Goal: Task Accomplishment & Management: Use online tool/utility

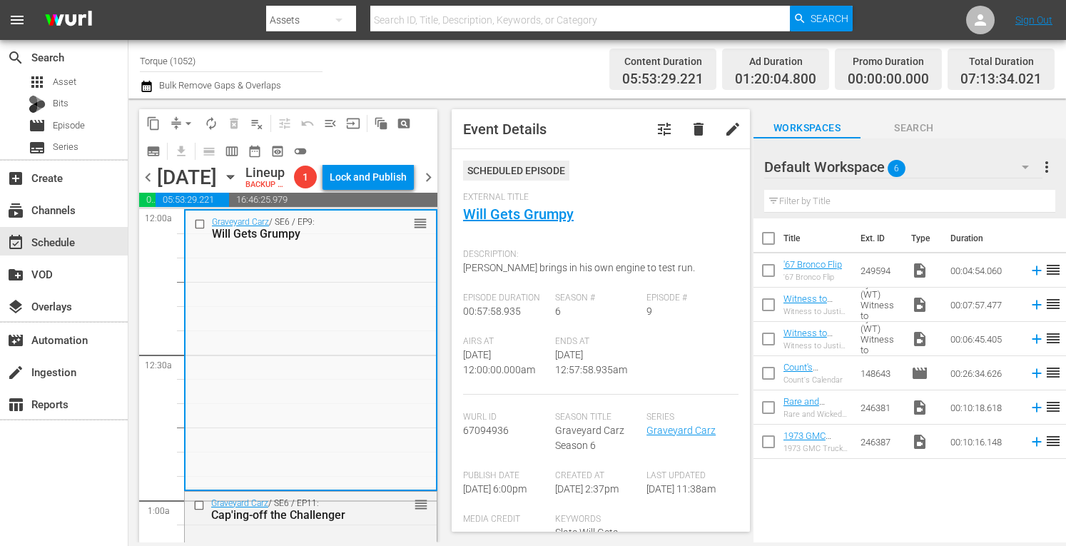
click at [427, 186] on span "chevron_right" at bounding box center [429, 177] width 18 height 18
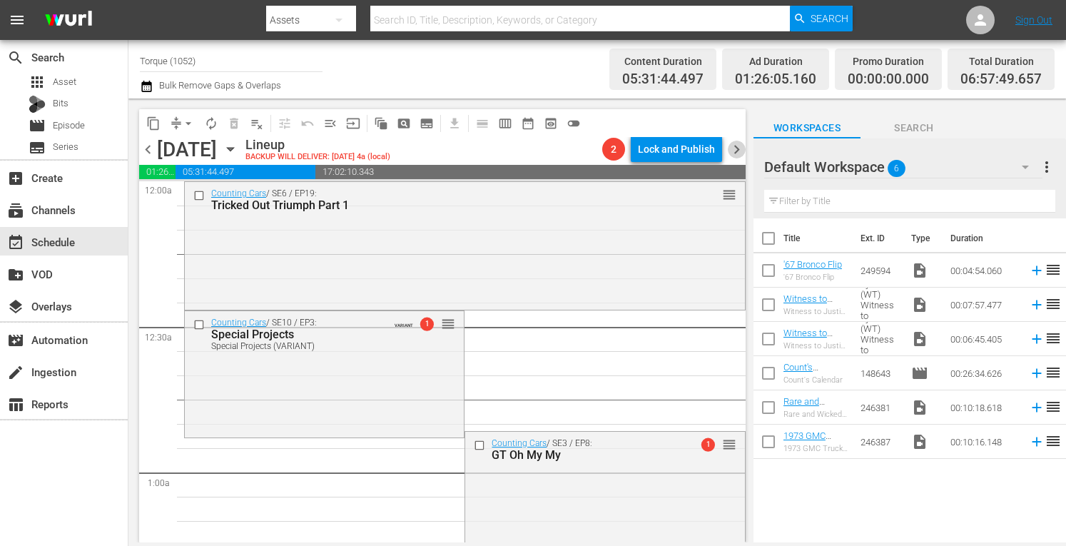
click at [736, 151] on span "chevron_right" at bounding box center [737, 150] width 18 height 18
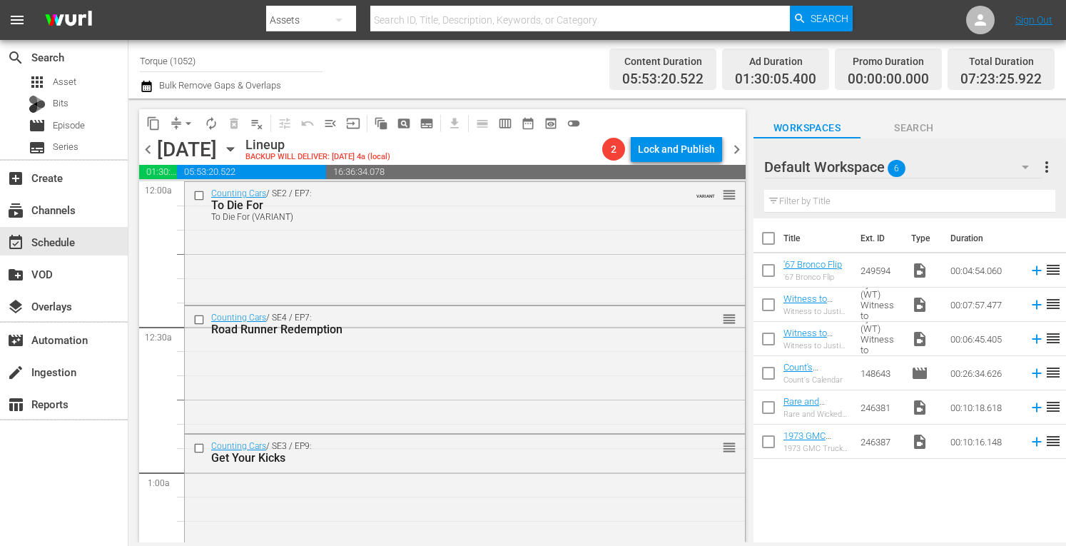
click at [737, 153] on span "chevron_right" at bounding box center [737, 150] width 18 height 18
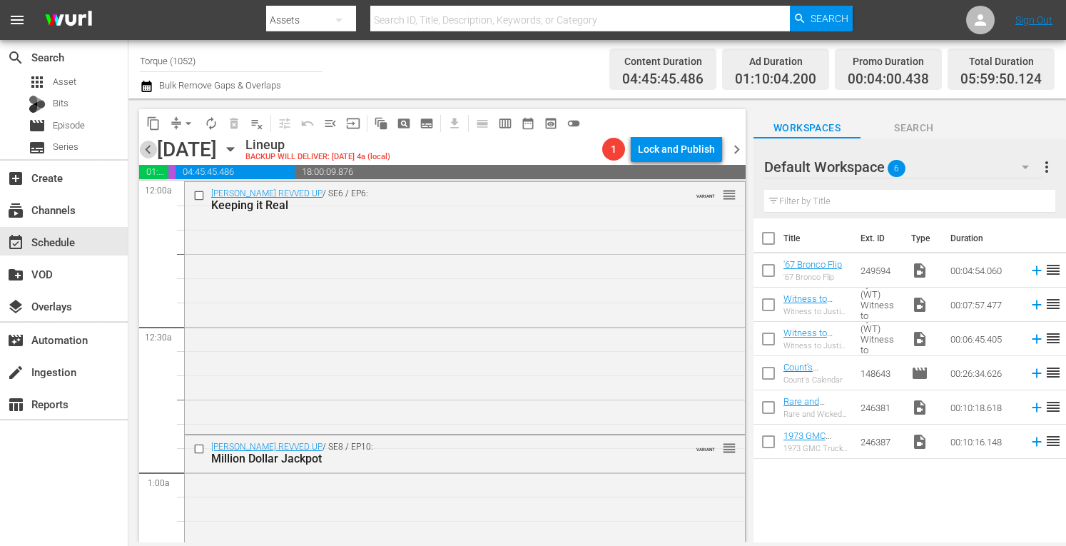
click at [153, 152] on span "chevron_left" at bounding box center [148, 150] width 18 height 18
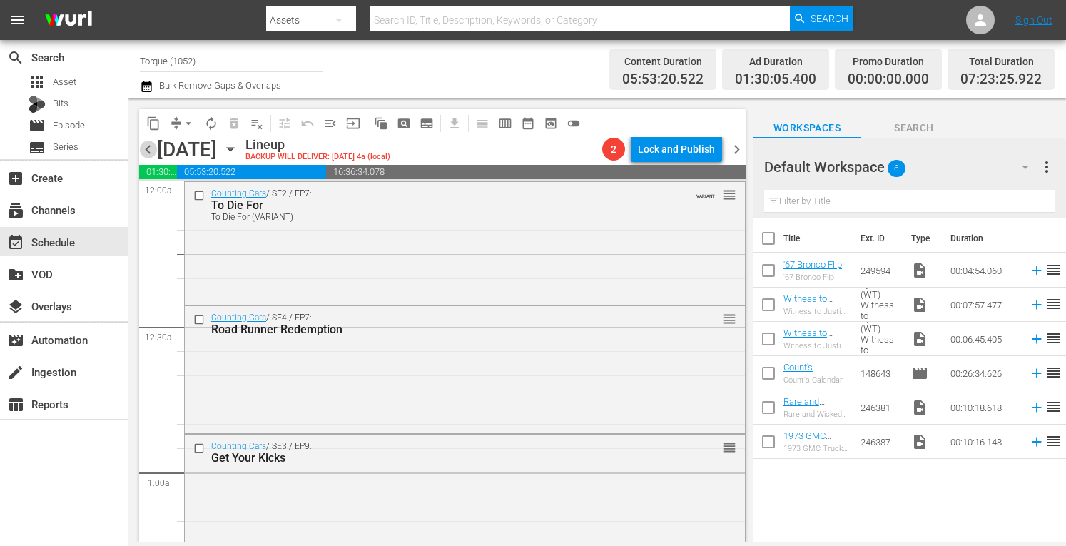
click at [153, 154] on span "chevron_left" at bounding box center [148, 150] width 18 height 18
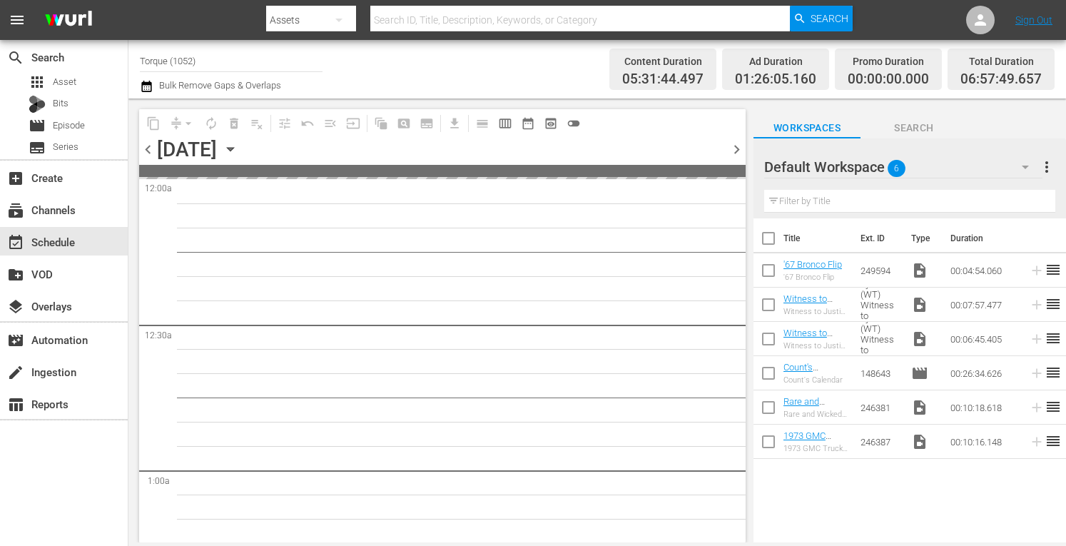
click at [153, 154] on span "chevron_left" at bounding box center [148, 150] width 18 height 18
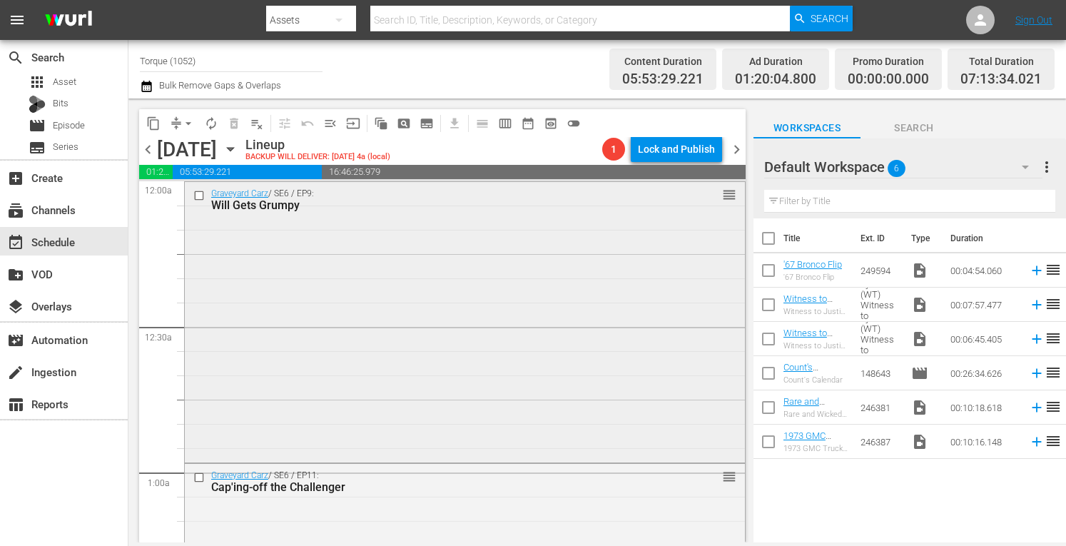
click at [417, 245] on div "Graveyard Carz / SE6 / EP9: Will Gets Grumpy reorder" at bounding box center [465, 320] width 560 height 277
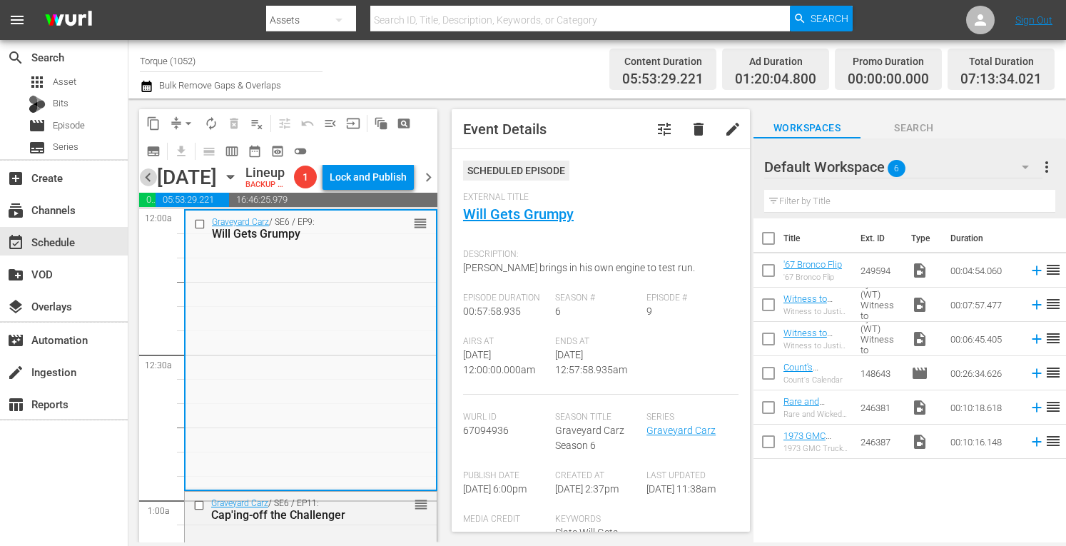
click at [149, 186] on span "chevron_left" at bounding box center [148, 177] width 18 height 18
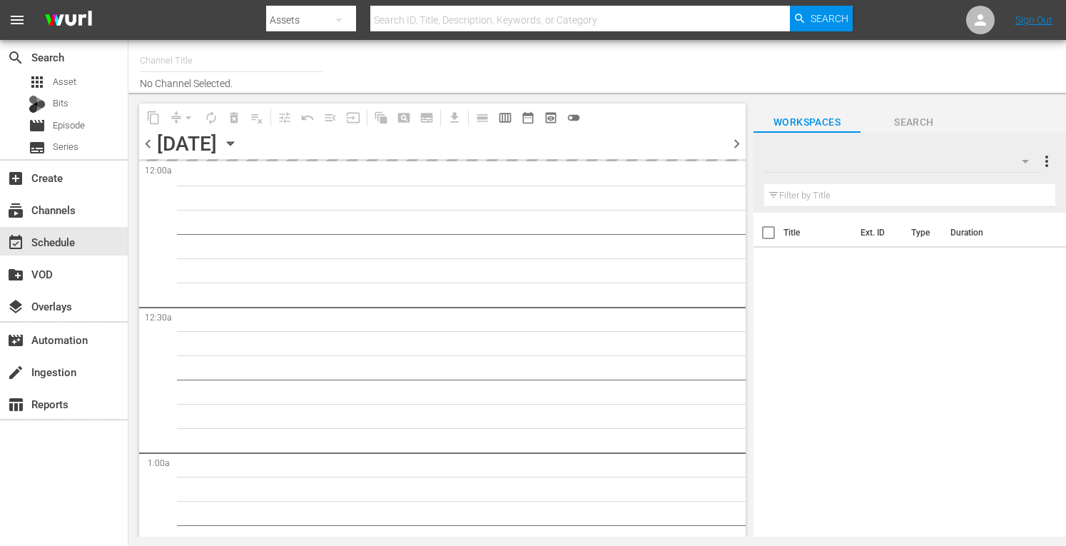
type input "Torque (1052)"
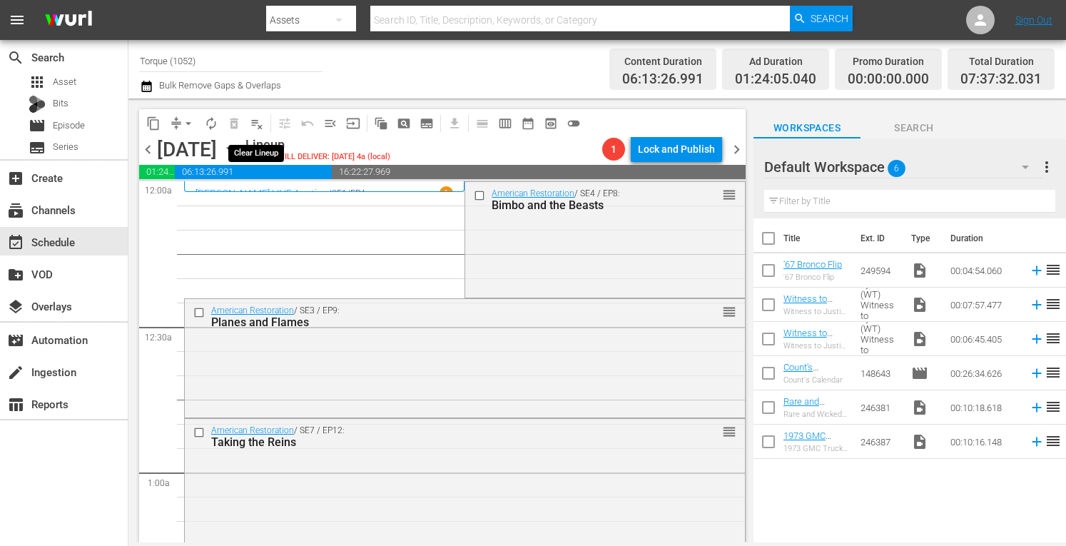
click at [259, 125] on span "playlist_remove_outlined" at bounding box center [257, 123] width 14 height 14
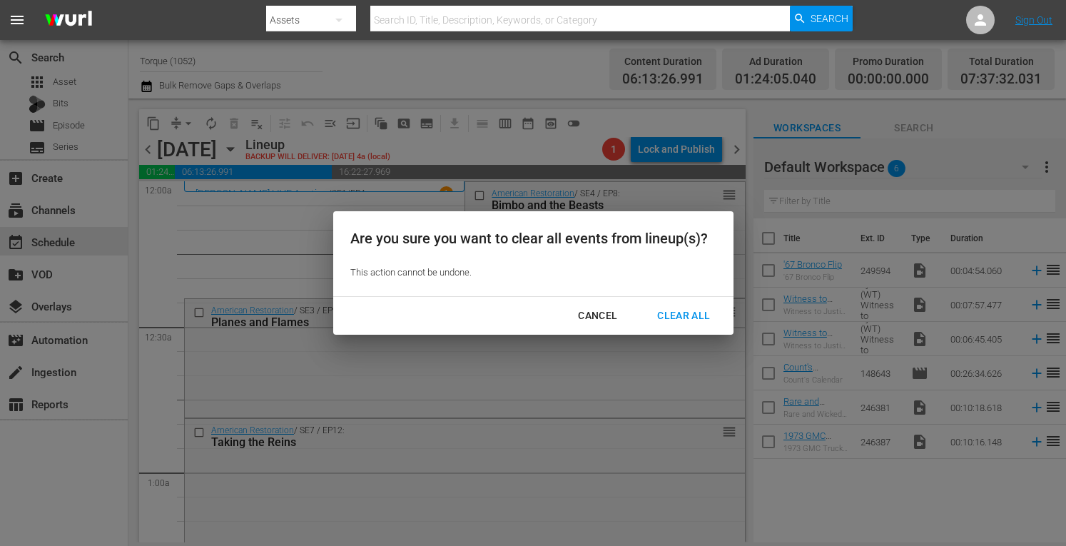
click at [678, 315] on div "Clear All" at bounding box center [684, 316] width 76 height 18
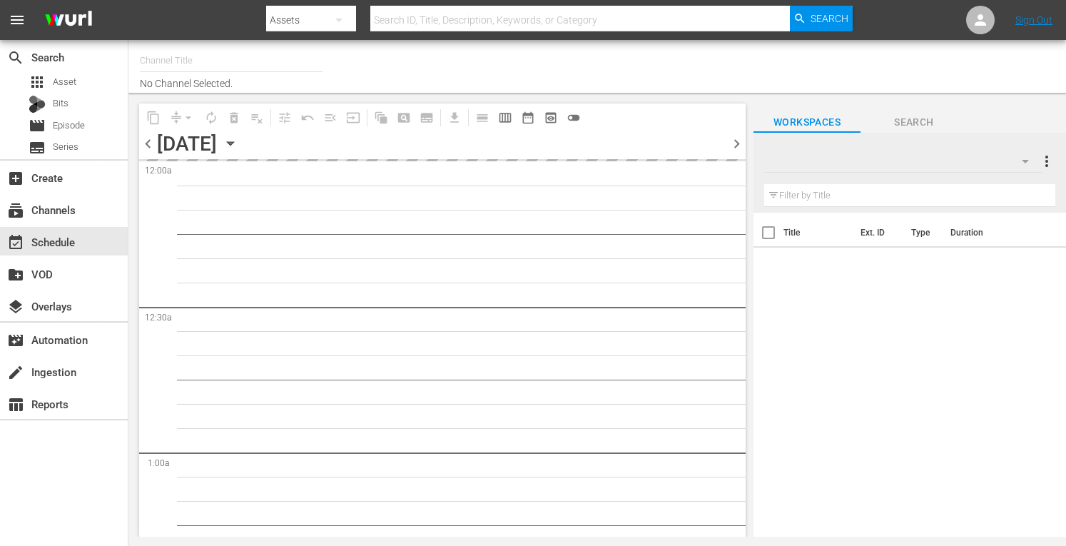
type input "Torque (1052)"
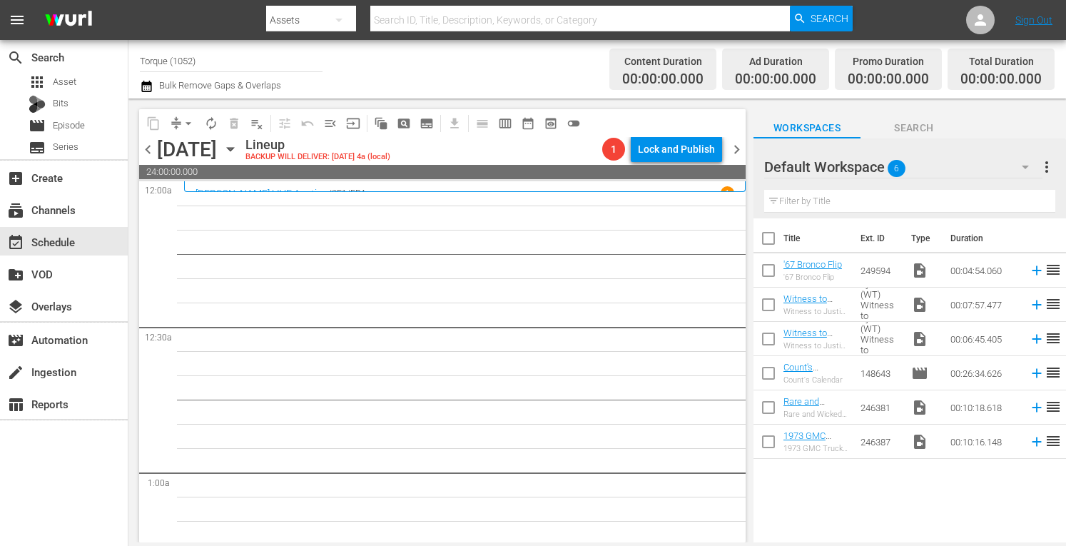
click at [736, 153] on span "chevron_right" at bounding box center [737, 150] width 18 height 18
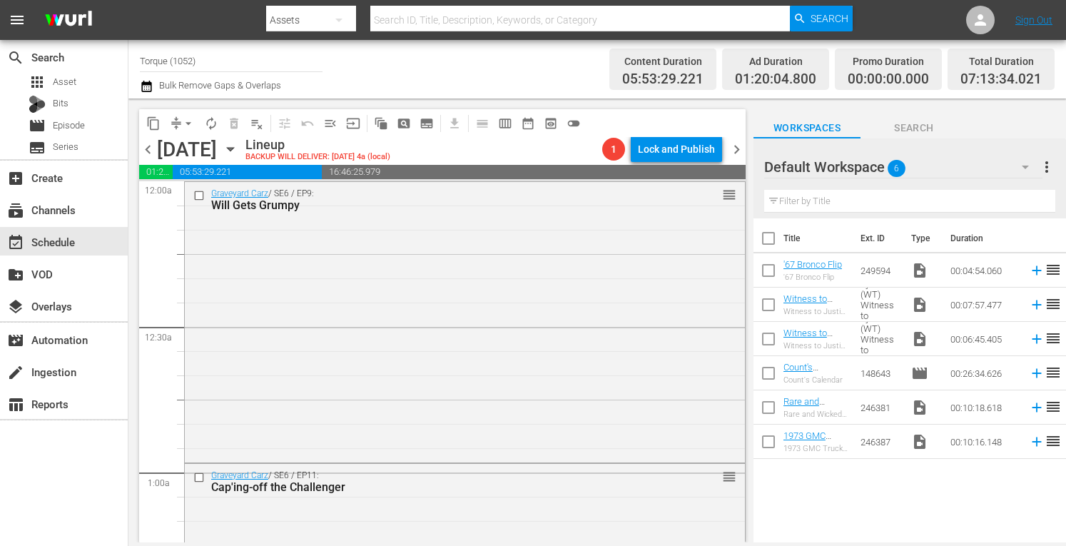
click at [151, 150] on span "chevron_left" at bounding box center [148, 150] width 18 height 18
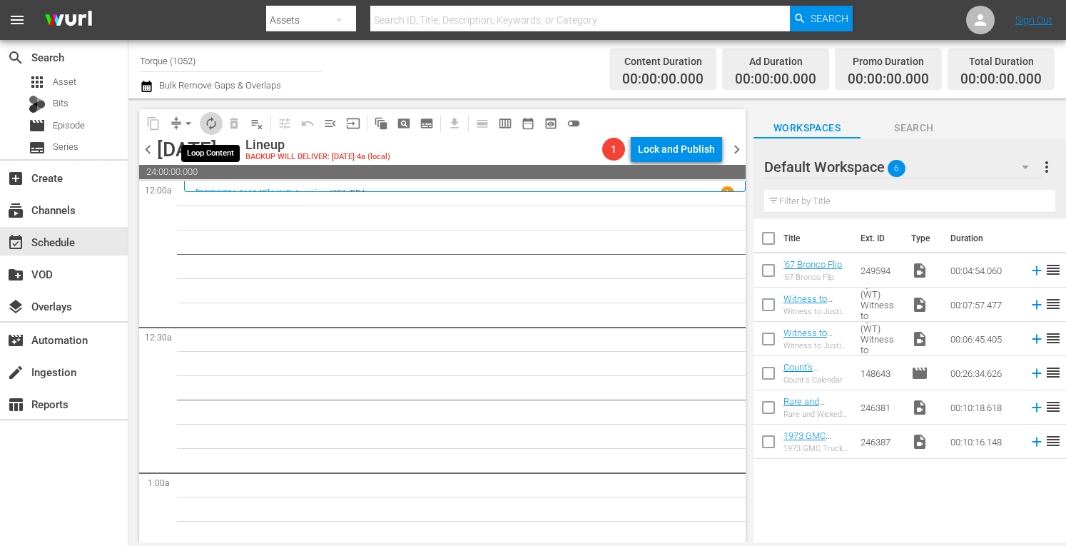
click at [215, 118] on span "autorenew_outlined" at bounding box center [211, 123] width 14 height 14
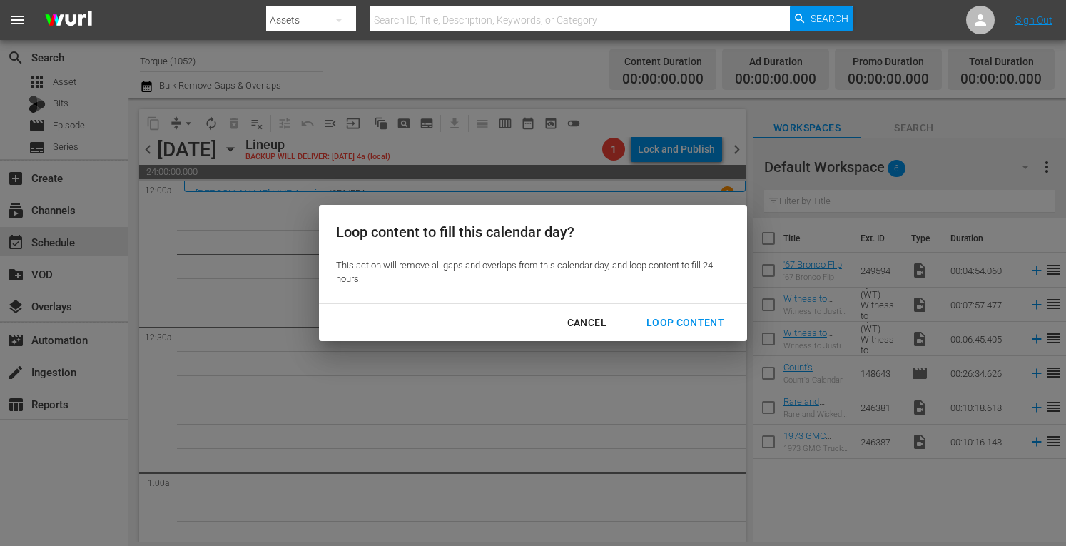
click at [681, 326] on div "Loop Content" at bounding box center [685, 323] width 101 height 18
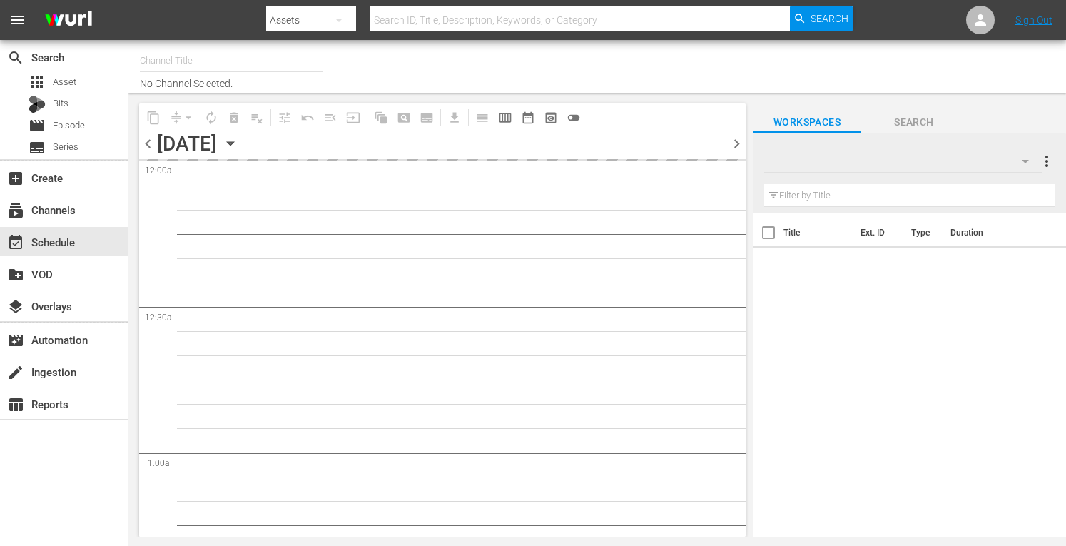
type input "Torque (1052)"
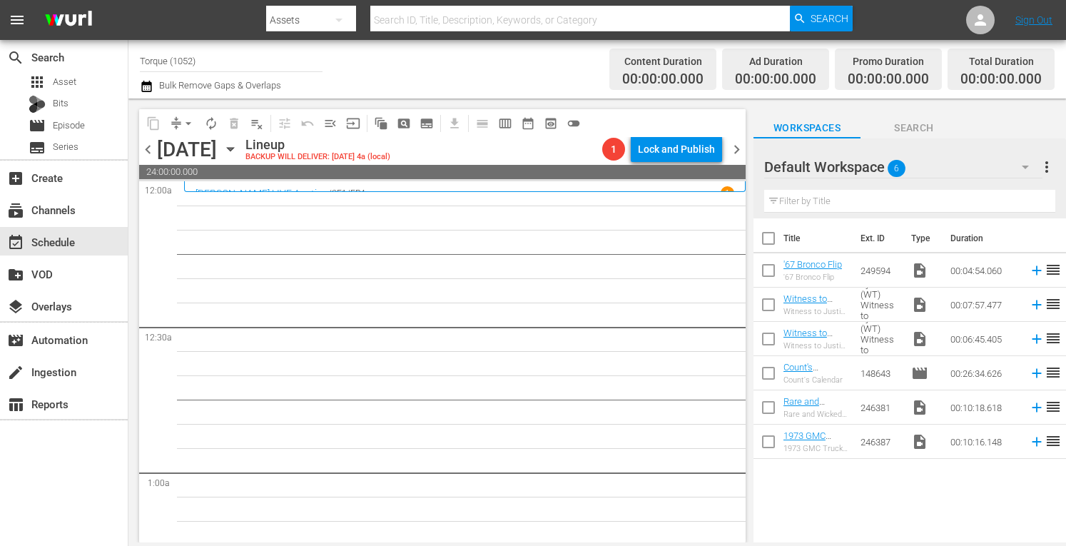
click at [737, 148] on span "chevron_right" at bounding box center [737, 150] width 18 height 18
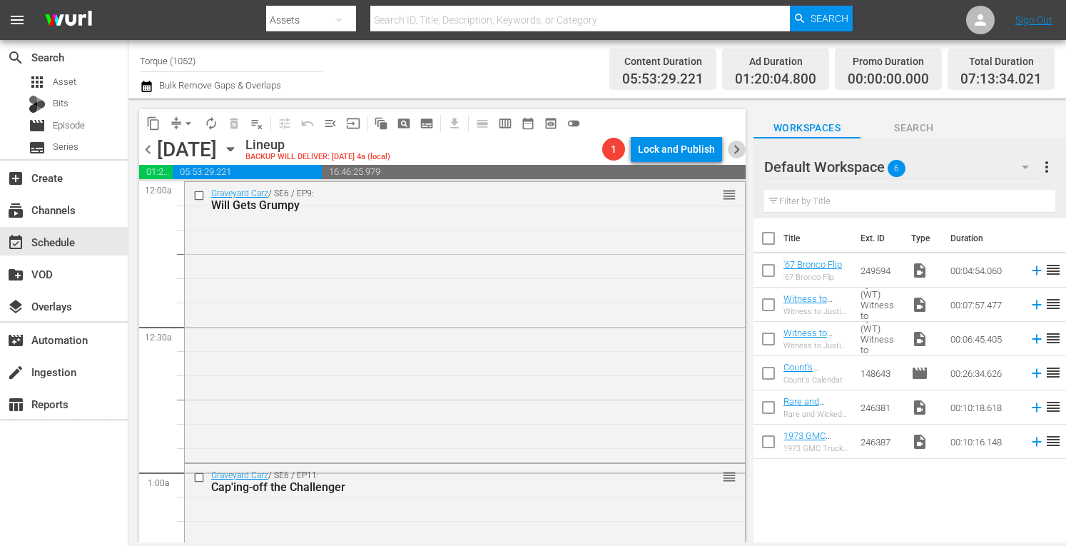
click at [738, 147] on span "chevron_right" at bounding box center [737, 150] width 18 height 18
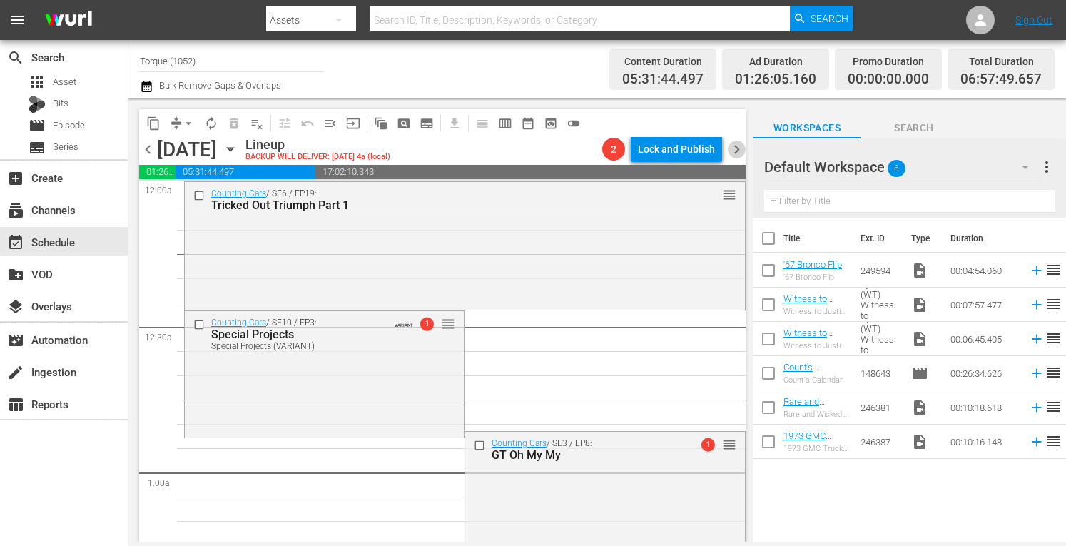
click at [738, 147] on span "chevron_right" at bounding box center [737, 150] width 18 height 18
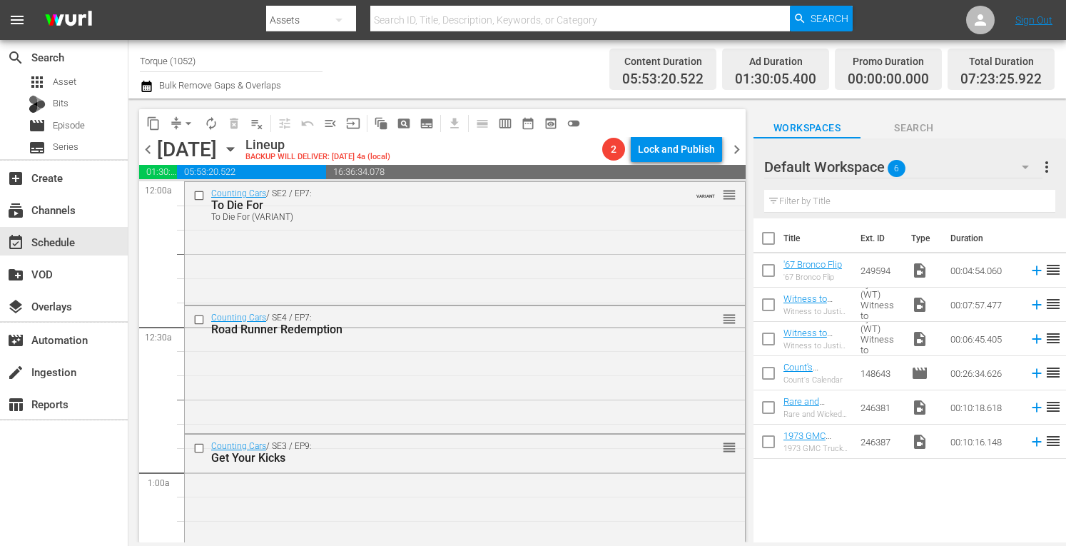
click at [147, 153] on span "chevron_left" at bounding box center [148, 150] width 18 height 18
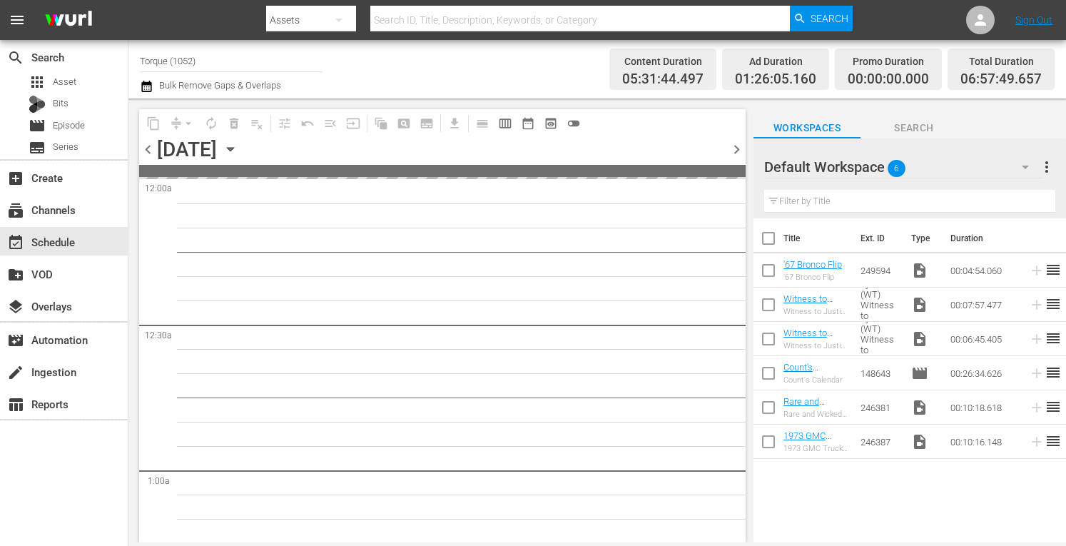
click at [147, 153] on span "chevron_left" at bounding box center [148, 150] width 18 height 18
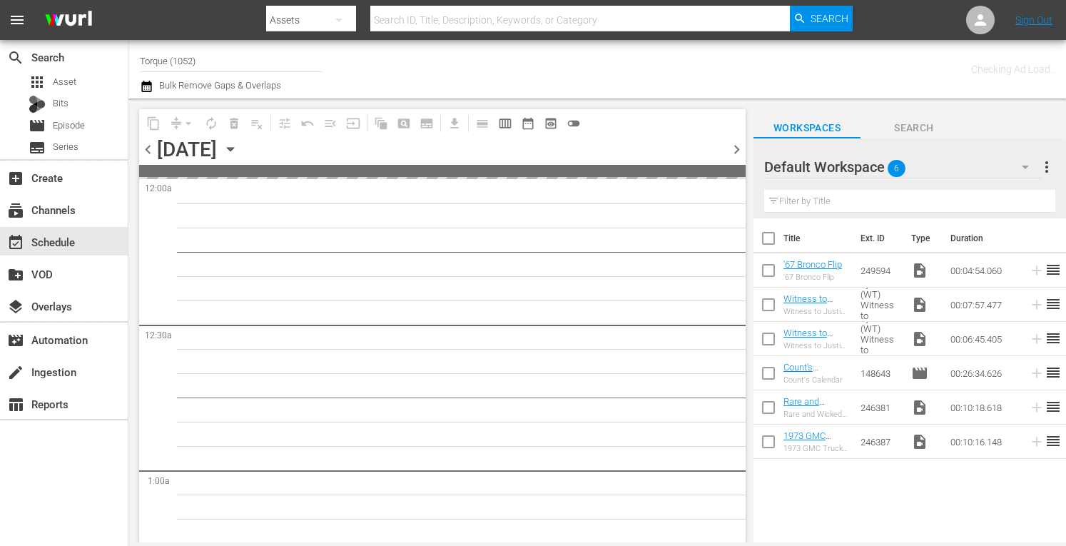
click at [147, 153] on span "chevron_left" at bounding box center [148, 150] width 18 height 18
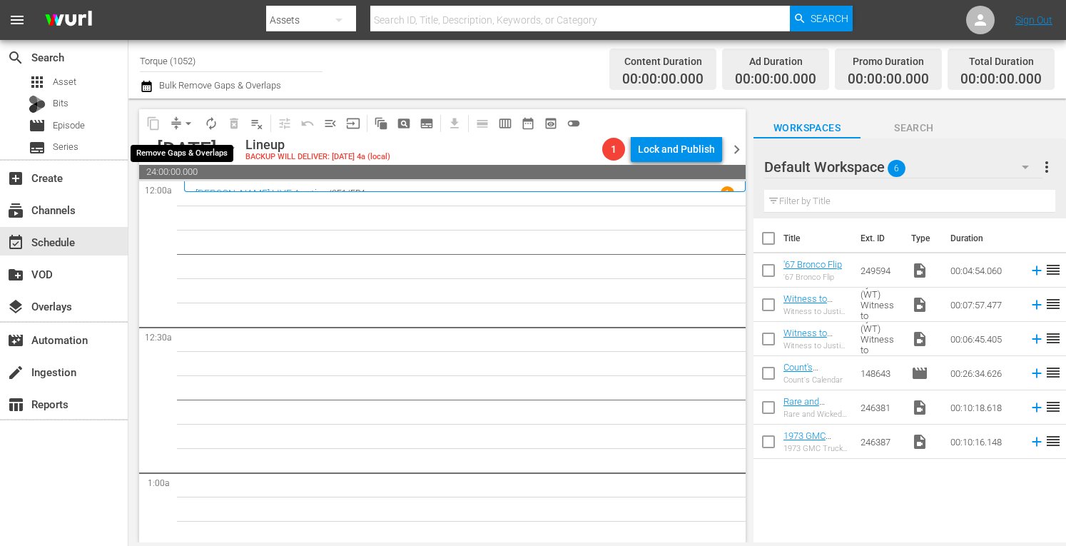
click at [188, 117] on span "arrow_drop_down" at bounding box center [188, 123] width 14 height 14
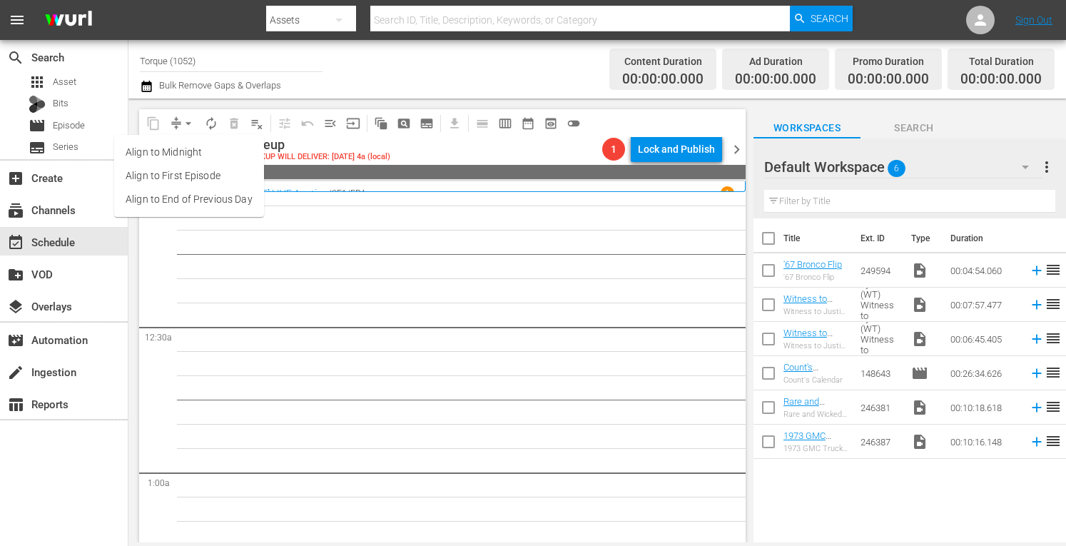
click at [177, 153] on li "Align to Midnight" at bounding box center [189, 153] width 150 height 24
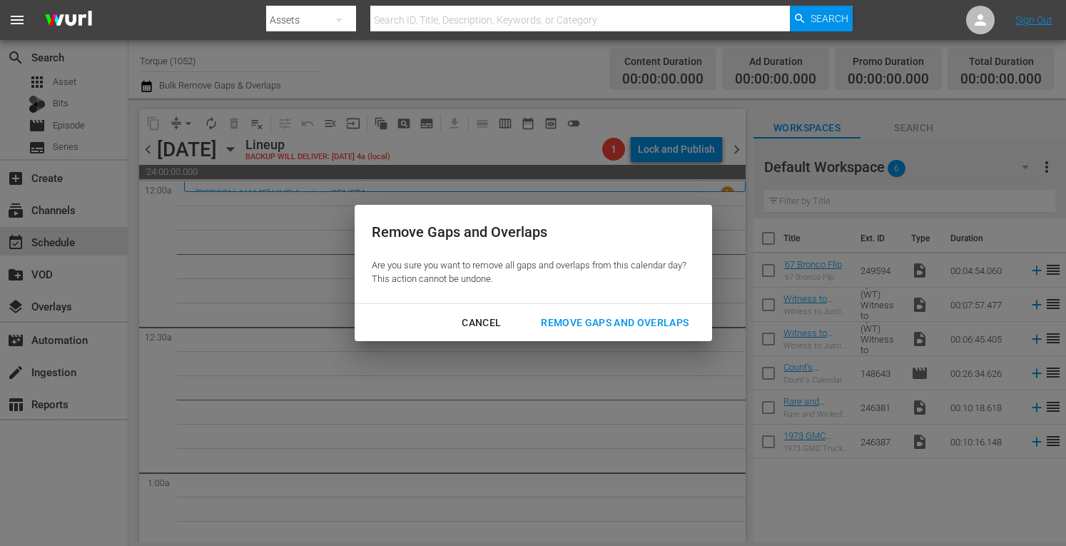
click at [579, 322] on div "Remove Gaps and Overlaps" at bounding box center [614, 323] width 171 height 18
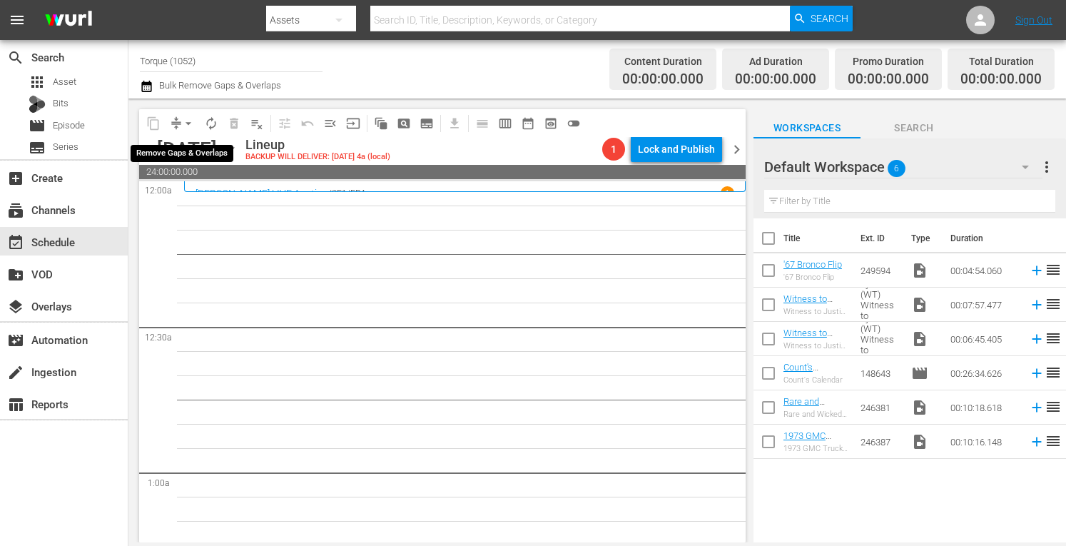
click at [184, 118] on span "arrow_drop_down" at bounding box center [188, 123] width 14 height 14
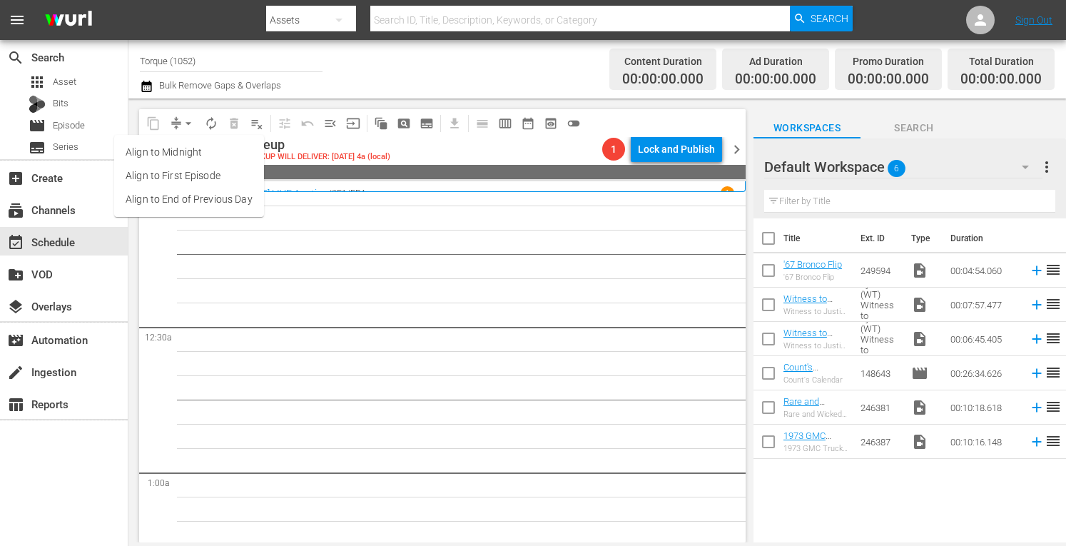
click at [181, 152] on li "Align to Midnight" at bounding box center [189, 153] width 150 height 24
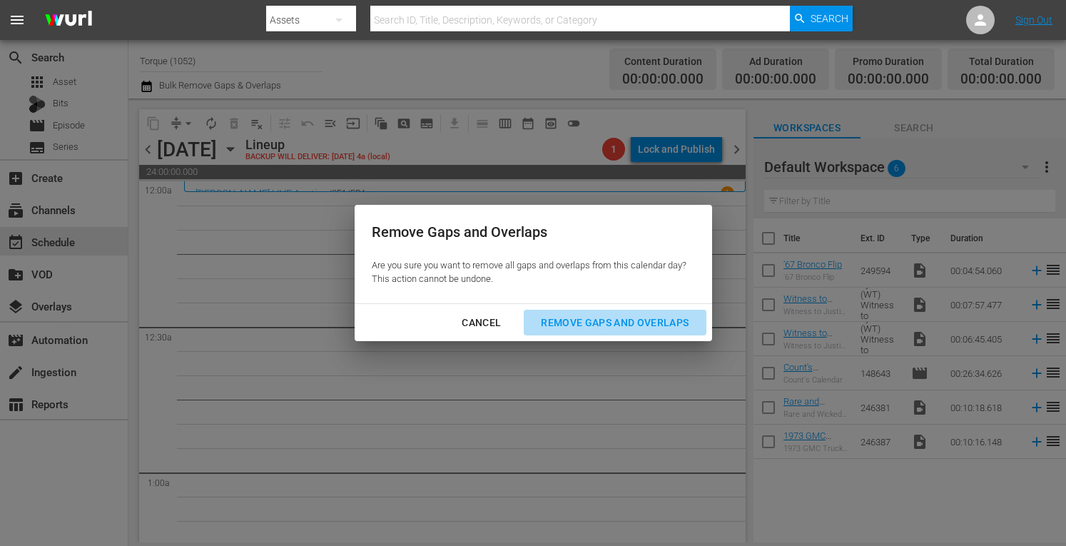
click at [597, 326] on div "Remove Gaps and Overlaps" at bounding box center [614, 323] width 171 height 18
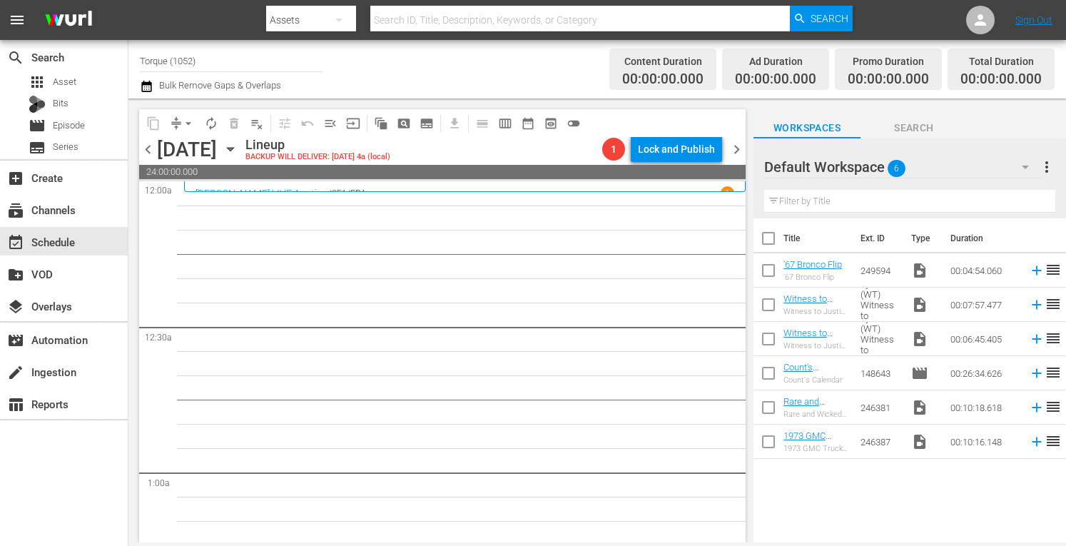
click at [732, 144] on span "chevron_right" at bounding box center [737, 150] width 18 height 18
